Goal: Navigation & Orientation: Find specific page/section

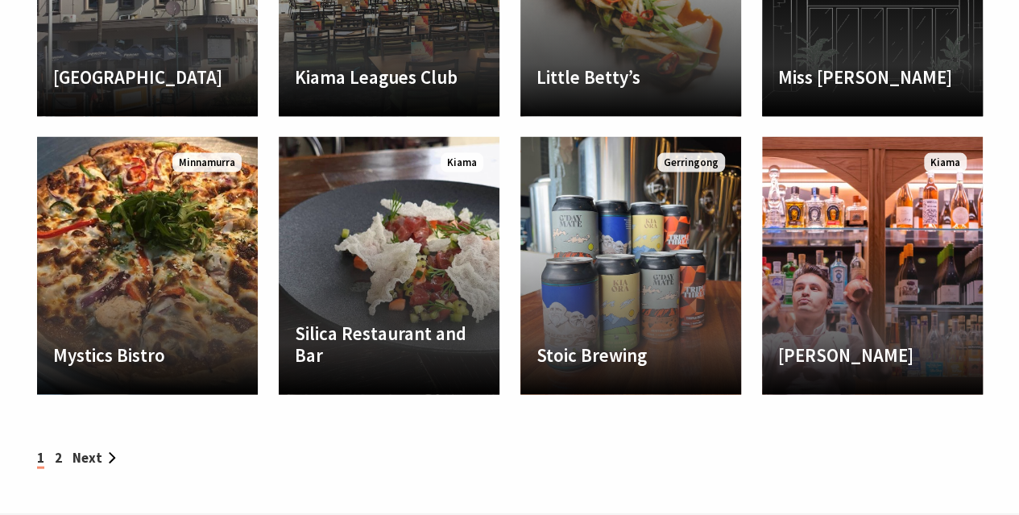
scroll to position [1772, 0]
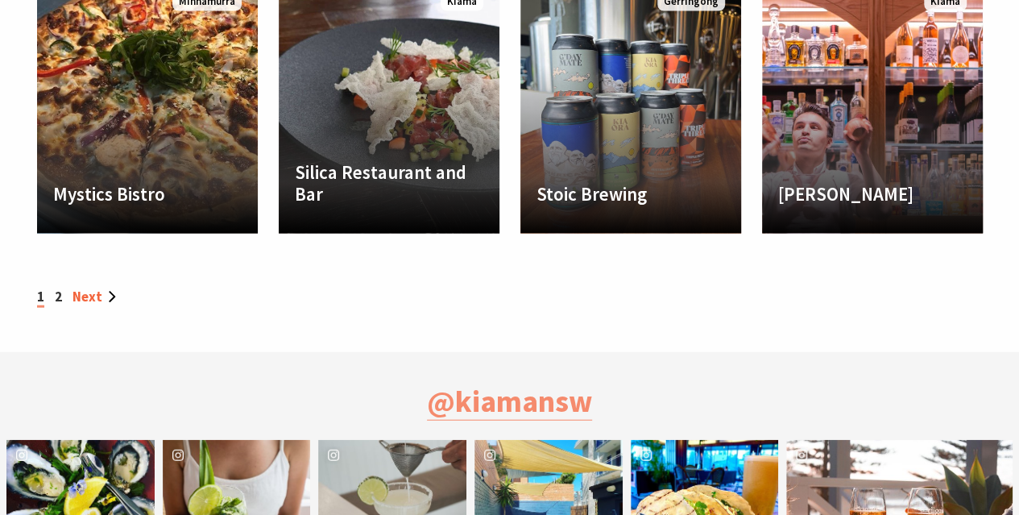
click at [86, 296] on link "Next" at bounding box center [95, 297] width 44 height 18
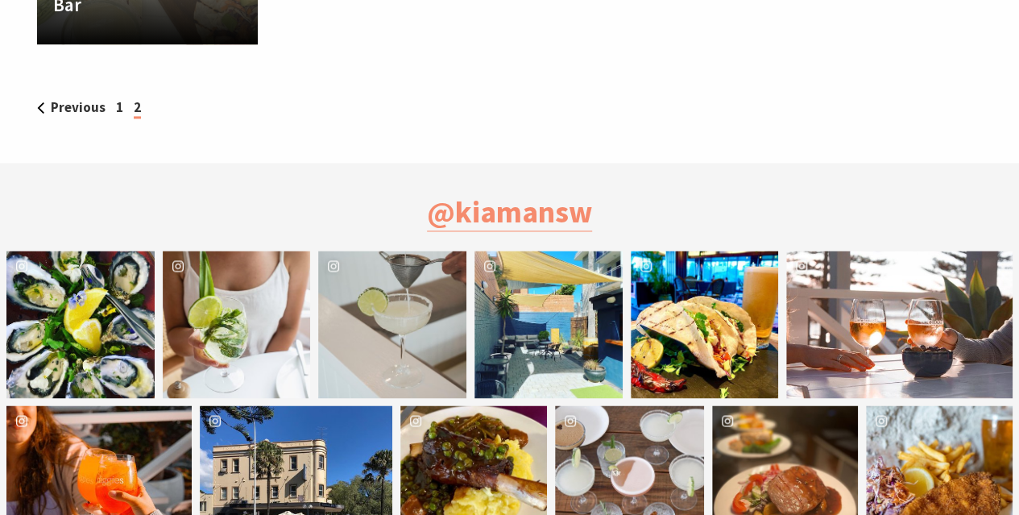
scroll to position [967, 0]
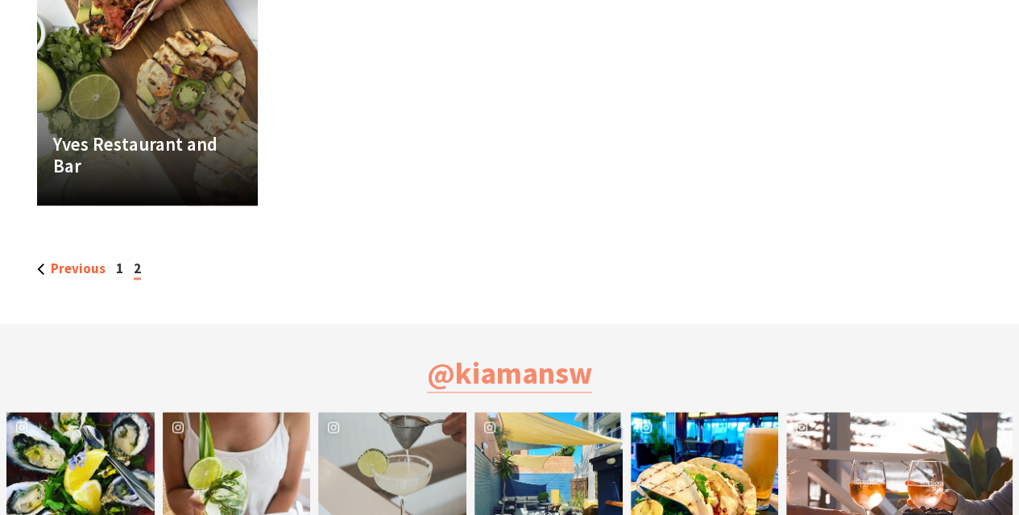
click at [81, 275] on link "Previous" at bounding box center [71, 268] width 68 height 18
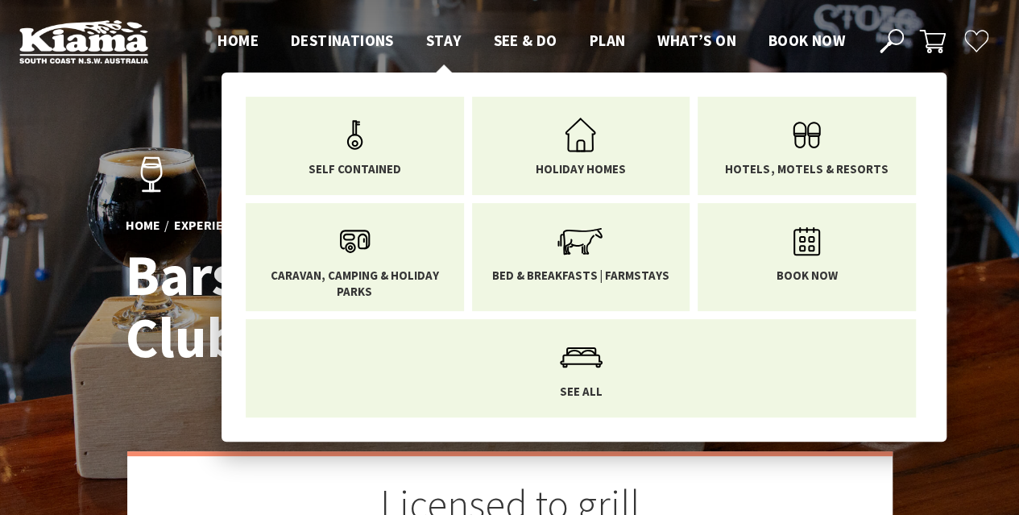
scroll to position [541, 1039]
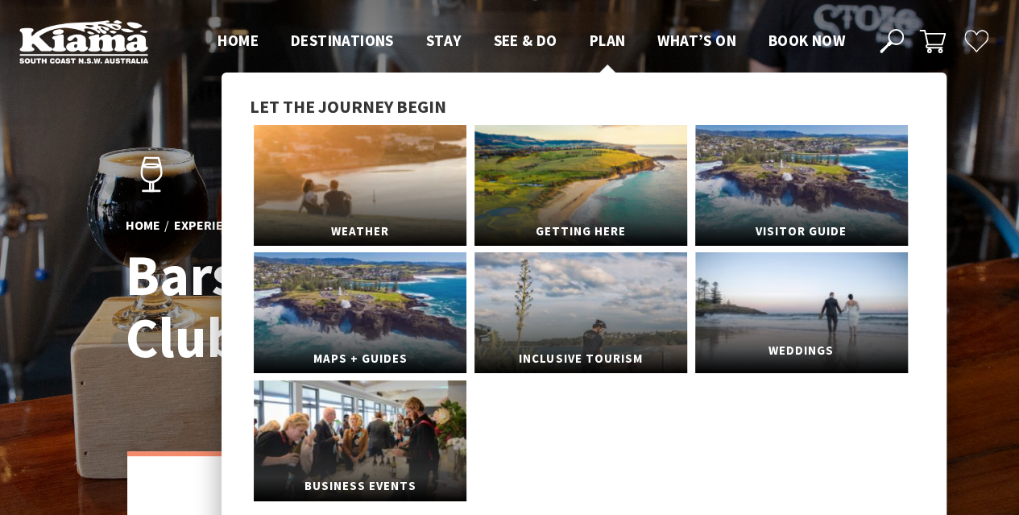
click at [806, 325] on link "Weddings" at bounding box center [801, 312] width 213 height 121
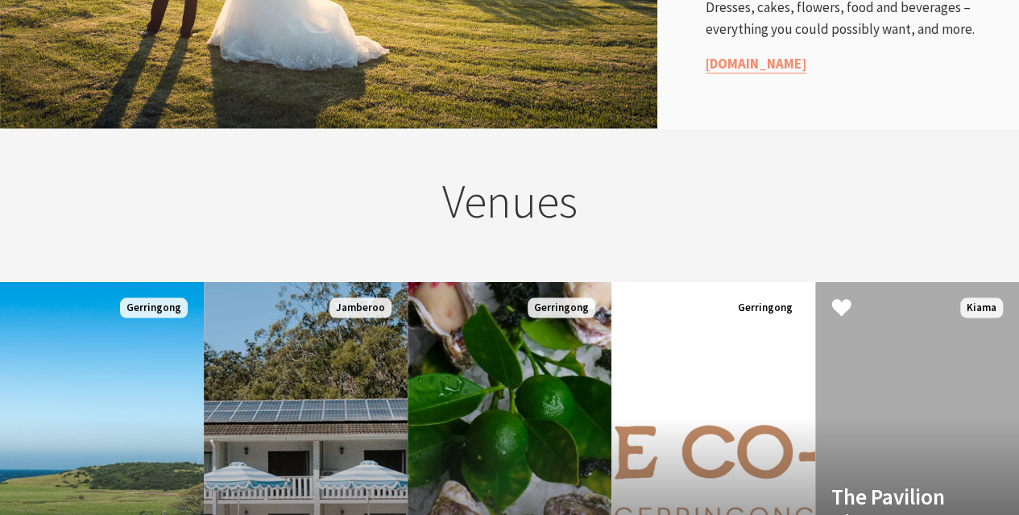
scroll to position [1450, 0]
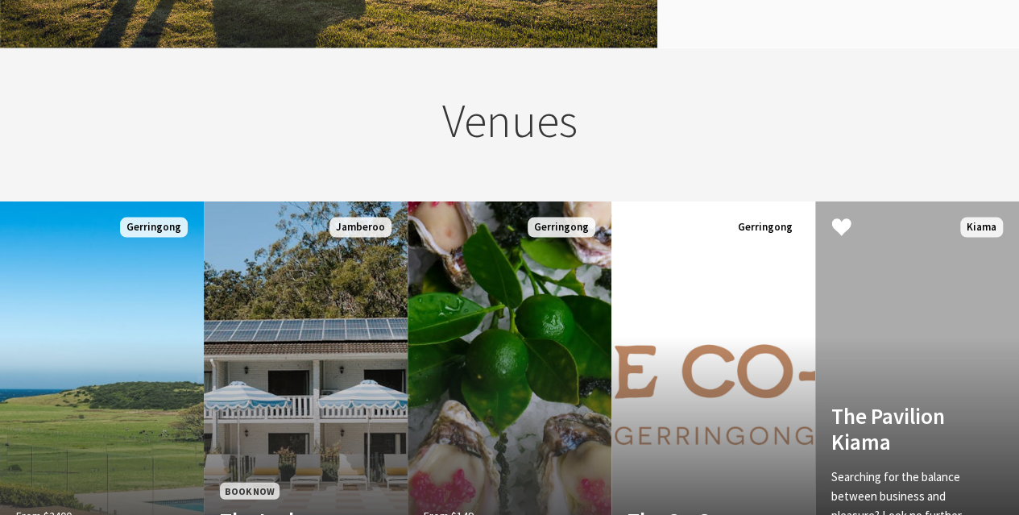
click at [943, 311] on link "The Pavilion Kiama Searching for the balance between business and pleasure? Loo…" at bounding box center [917, 394] width 204 height 387
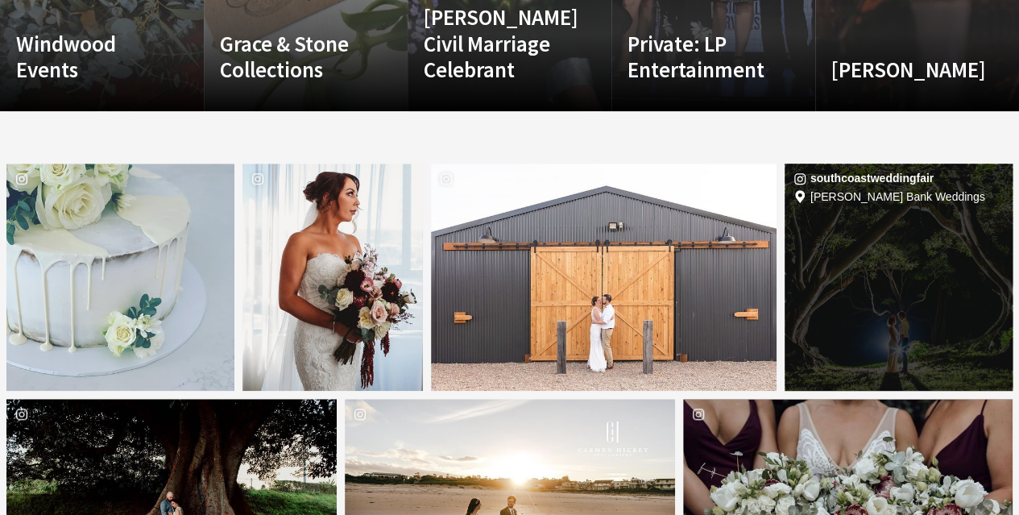
scroll to position [3626, 0]
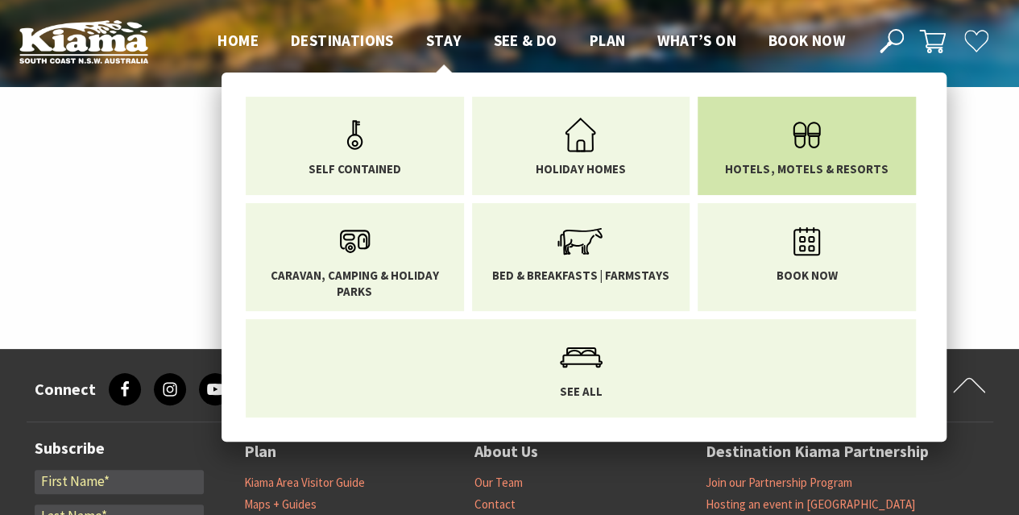
click at [773, 131] on link "Hotels, Motels & Resorts" at bounding box center [807, 143] width 194 height 68
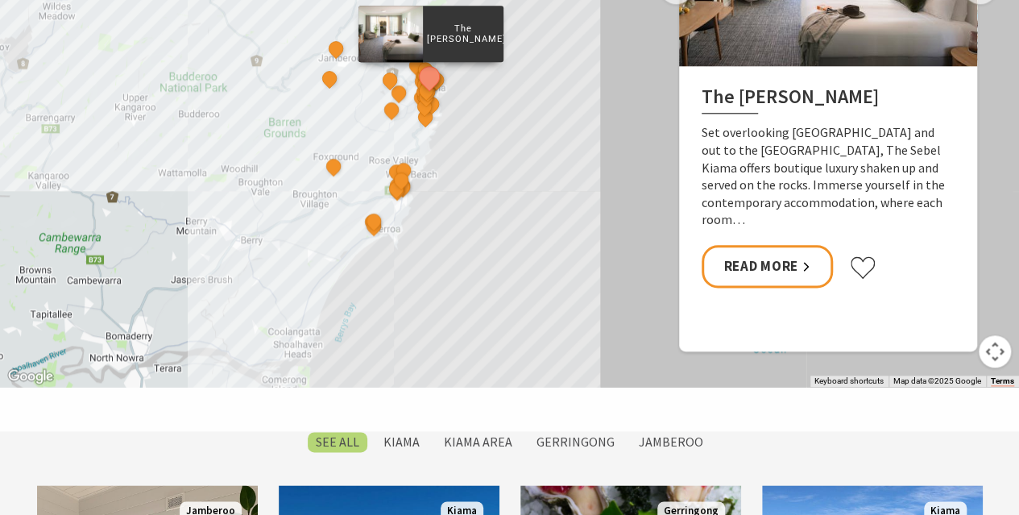
scroll to position [1047, 0]
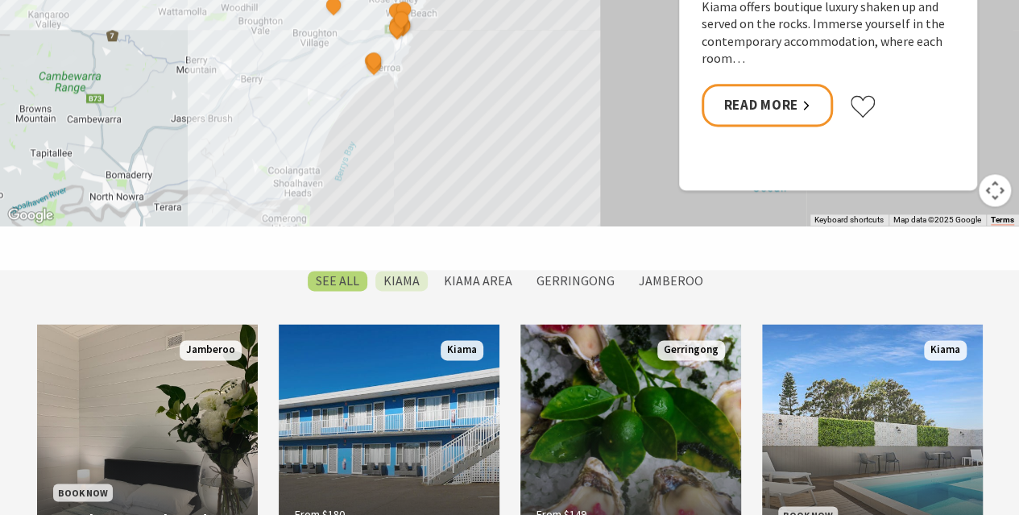
click at [396, 276] on label "Kiama" at bounding box center [401, 281] width 52 height 20
click at [0, 0] on input "Kiama" at bounding box center [0, 0] width 0 height 0
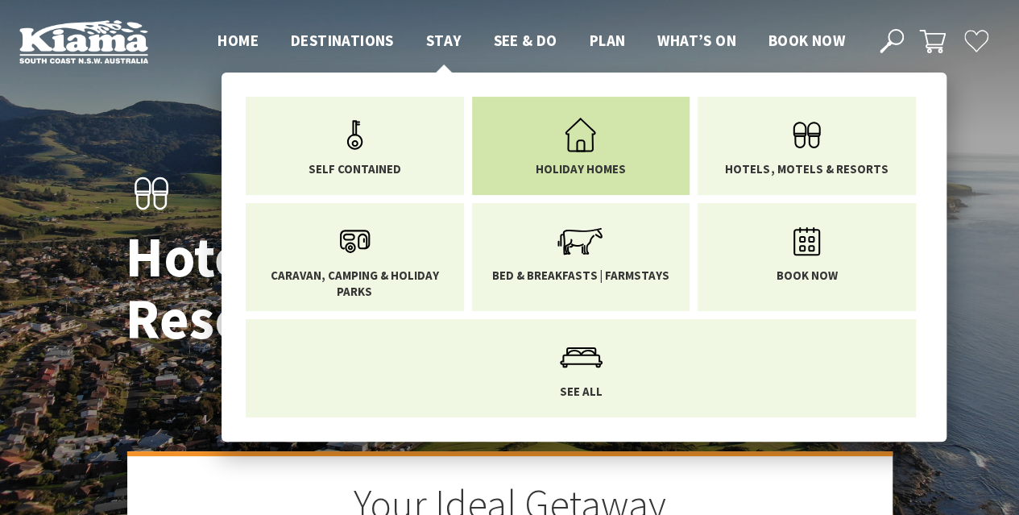
click at [572, 143] on icon "Main Menu" at bounding box center [580, 135] width 52 height 52
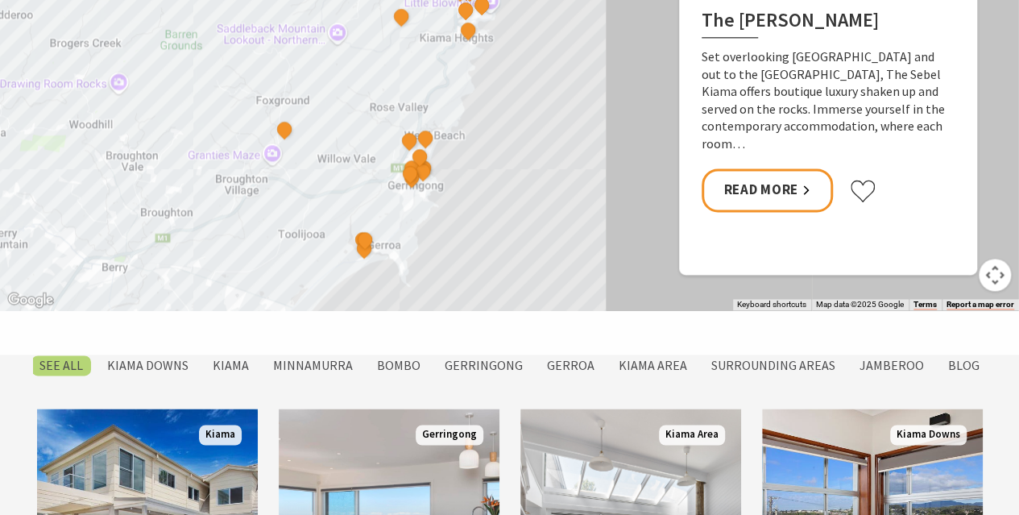
scroll to position [1128, 0]
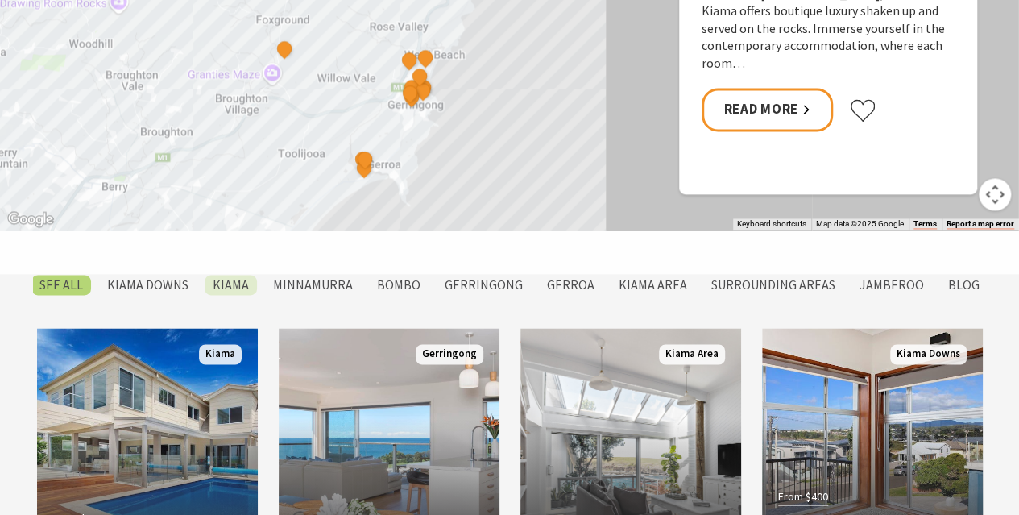
click at [248, 288] on label "Kiama" at bounding box center [231, 285] width 52 height 20
click at [0, 0] on input "Kiama" at bounding box center [0, 0] width 0 height 0
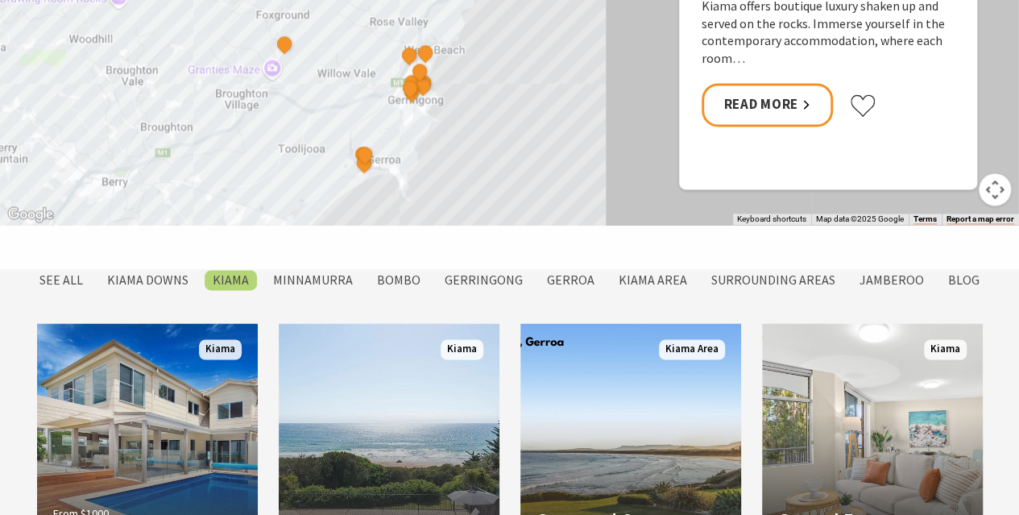
scroll to position [1162, 0]
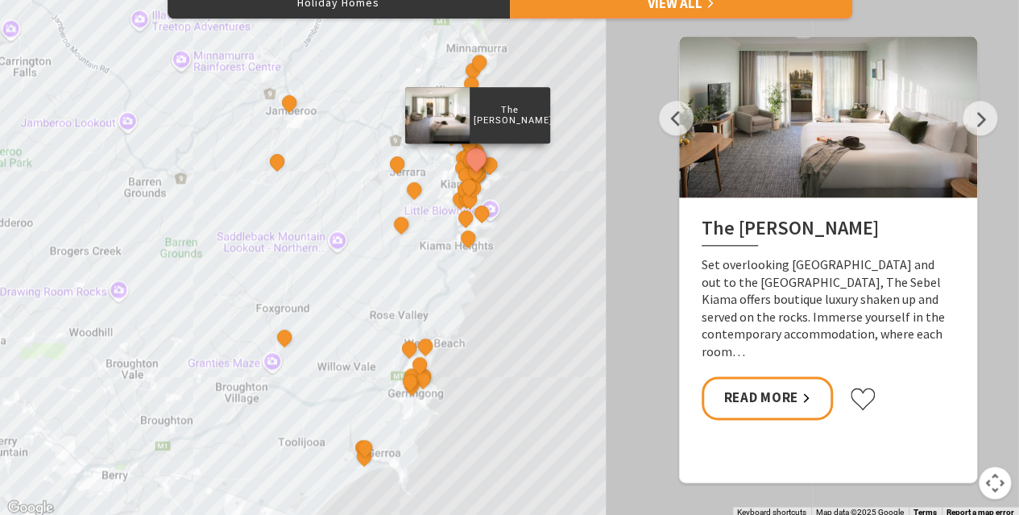
scroll to position [678, 0]
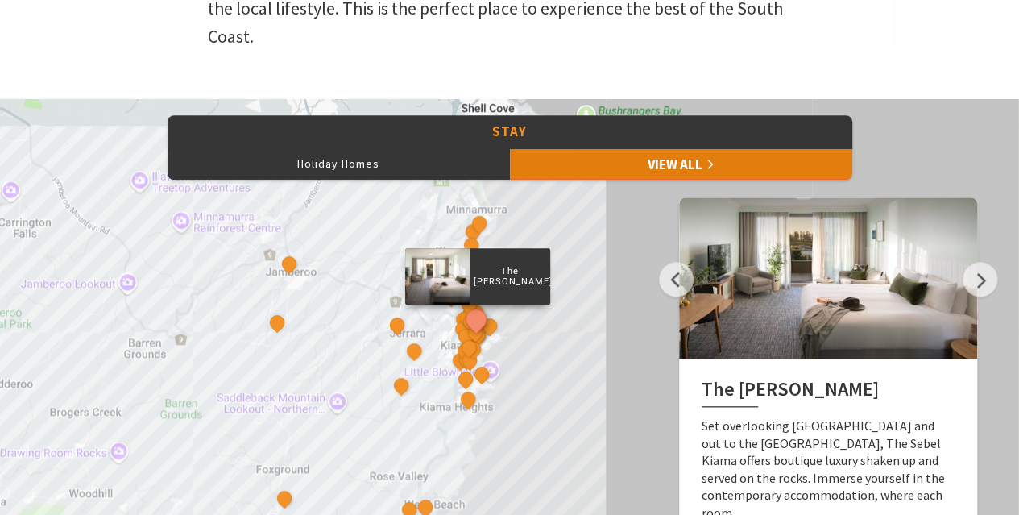
click at [712, 171] on link "View All" at bounding box center [681, 163] width 342 height 32
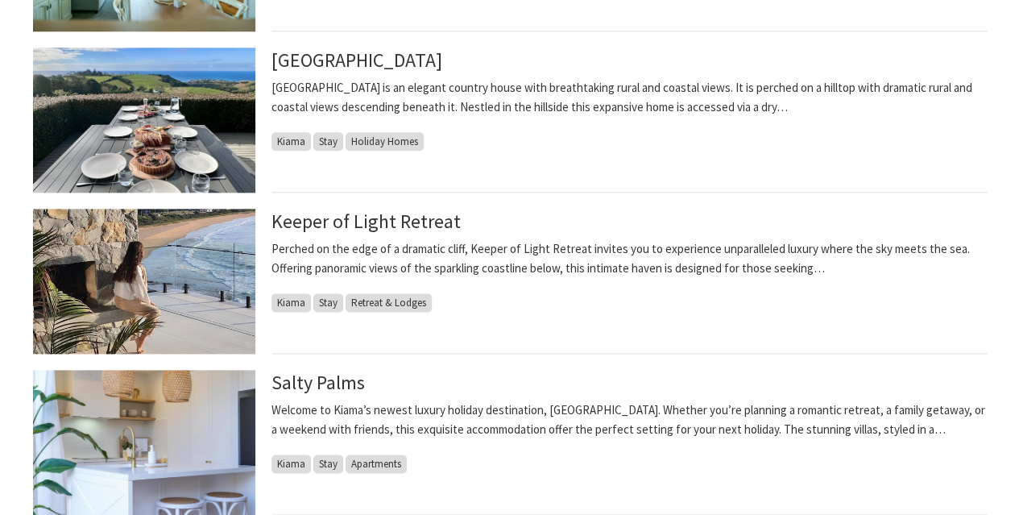
scroll to position [564, 0]
